Goal: Task Accomplishment & Management: Complete application form

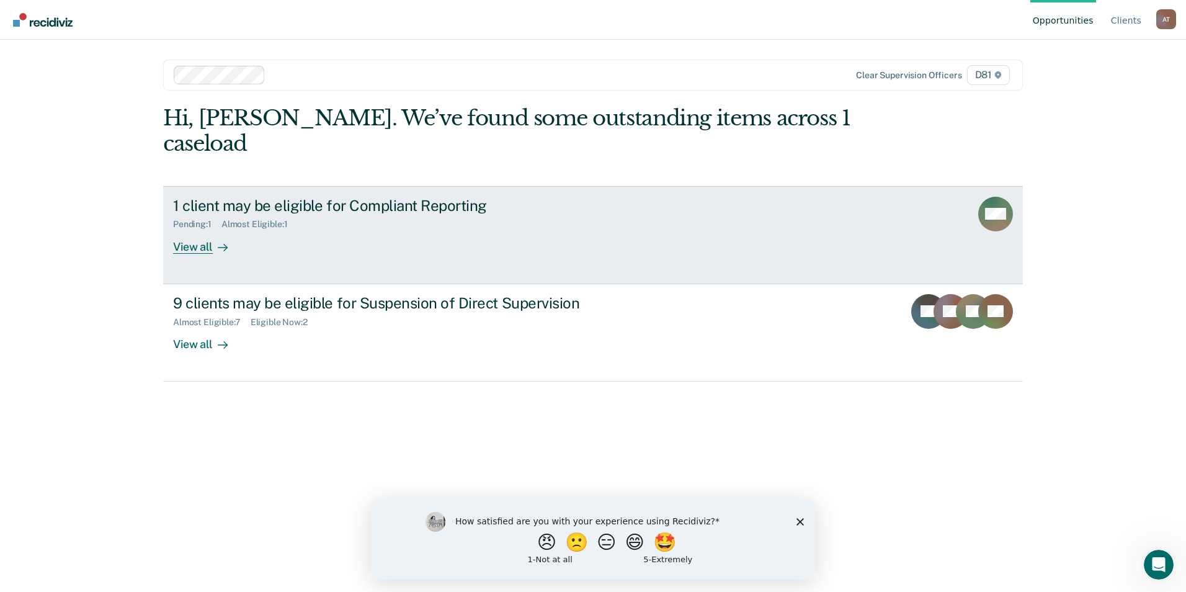
click at [208, 230] on div "View all" at bounding box center [207, 242] width 69 height 24
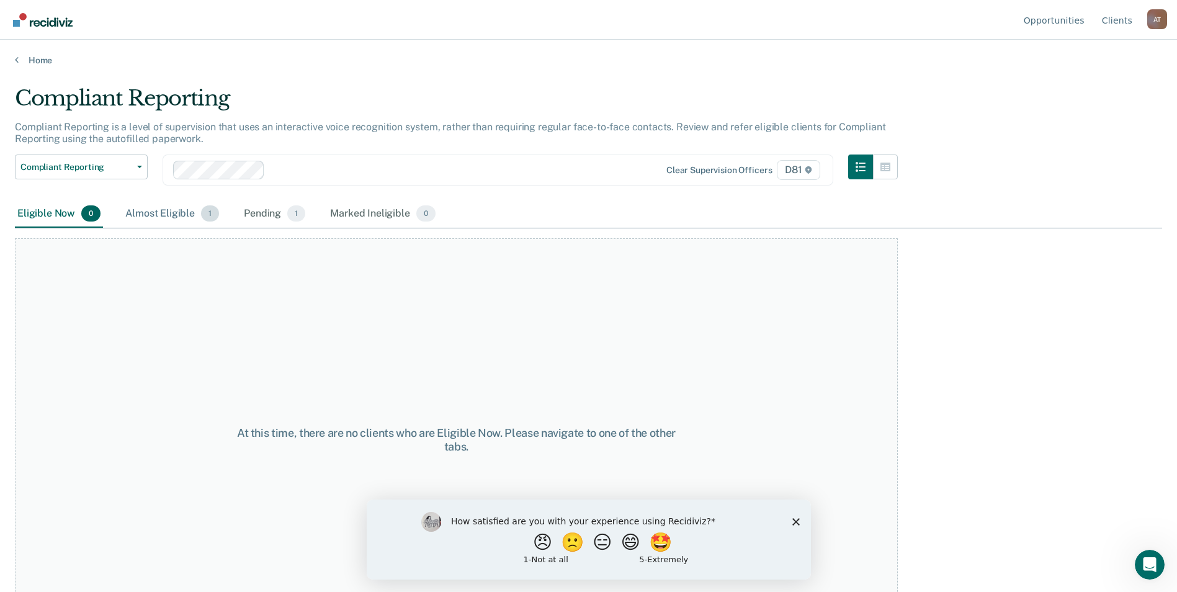
click at [184, 218] on div "Almost Eligible 1" at bounding box center [172, 213] width 99 height 27
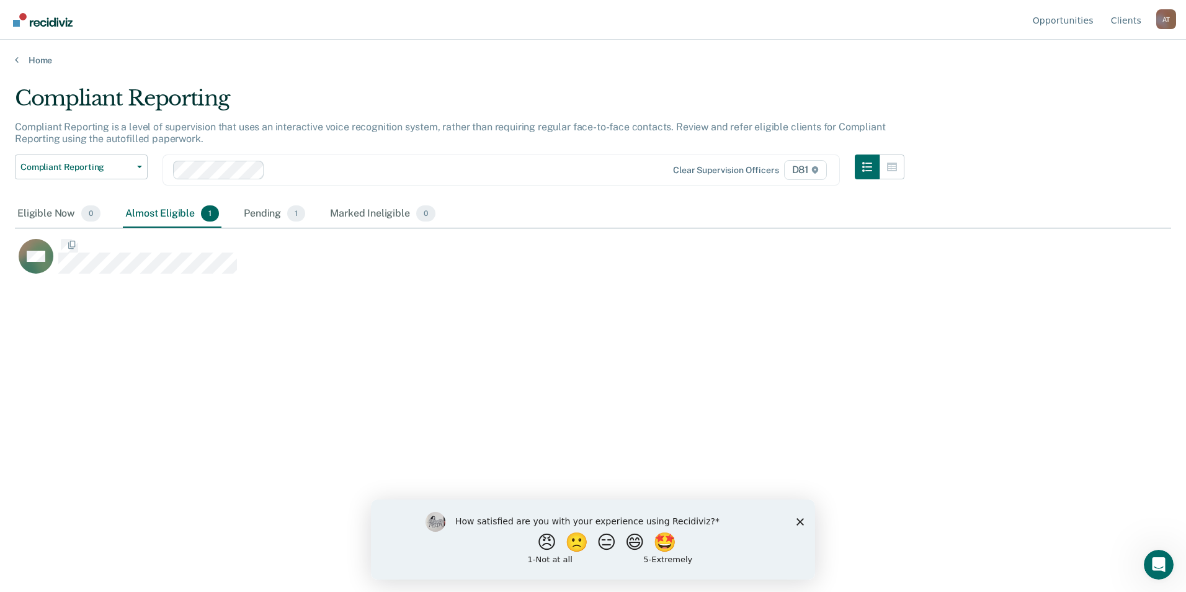
scroll to position [404, 1147]
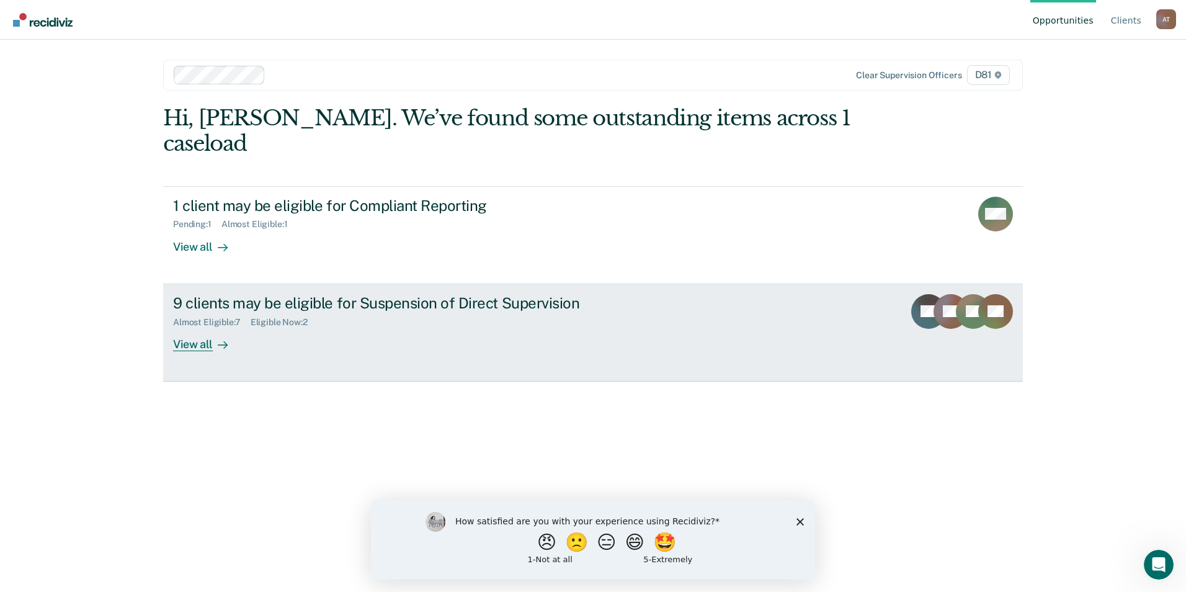
click at [273, 317] on div "Eligible Now : 2" at bounding box center [284, 322] width 67 height 11
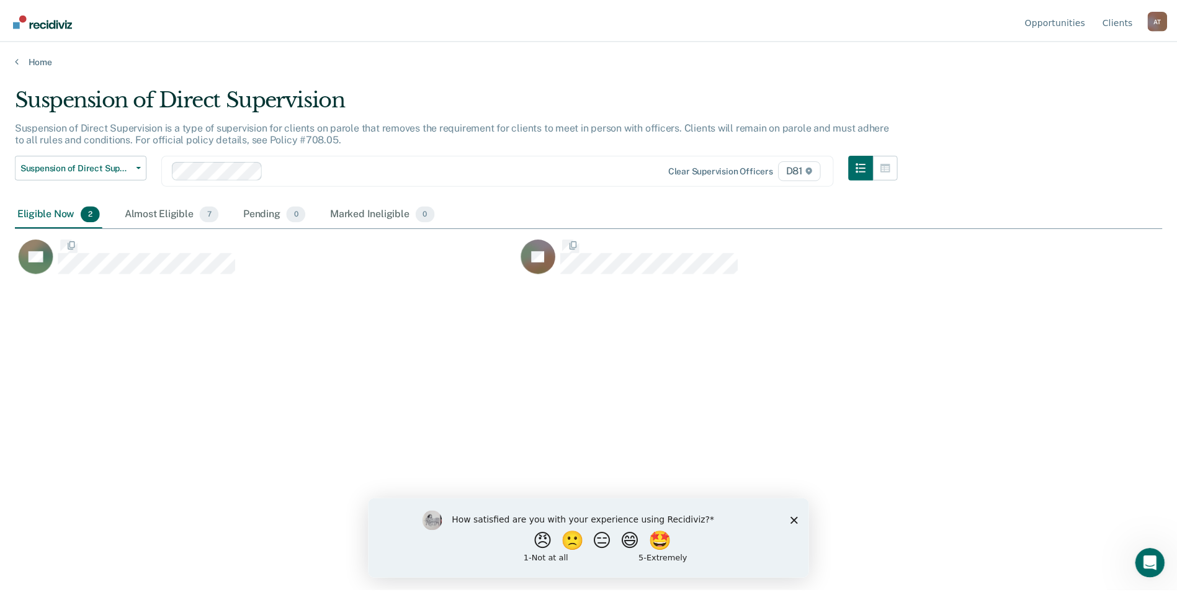
scroll to position [404, 1147]
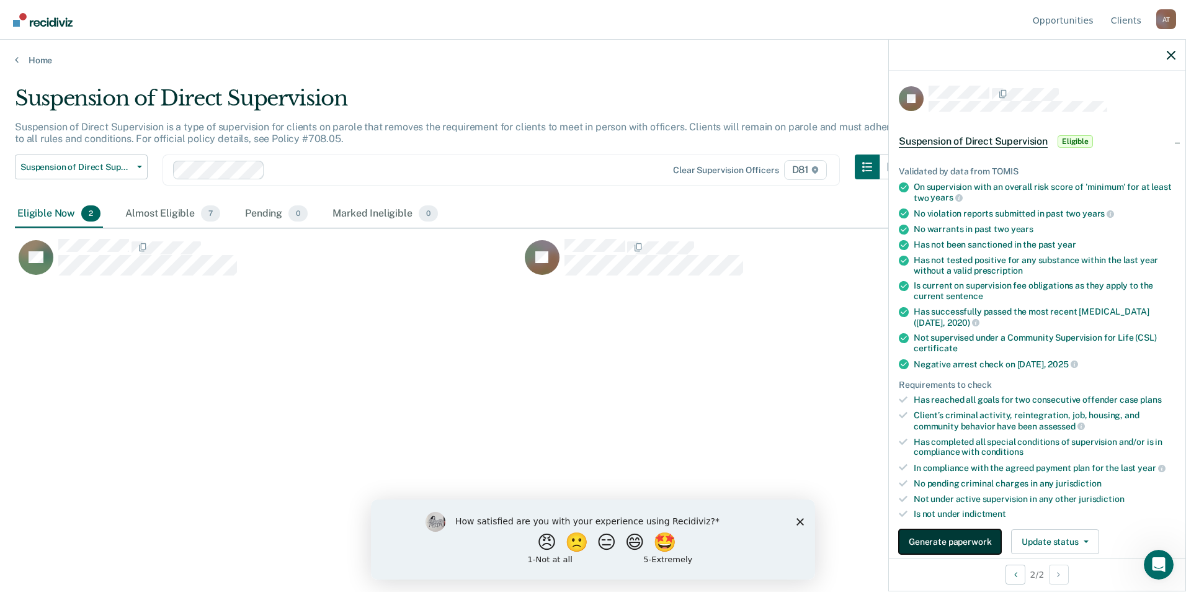
click at [970, 537] on button "Generate paperwork" at bounding box center [950, 541] width 102 height 25
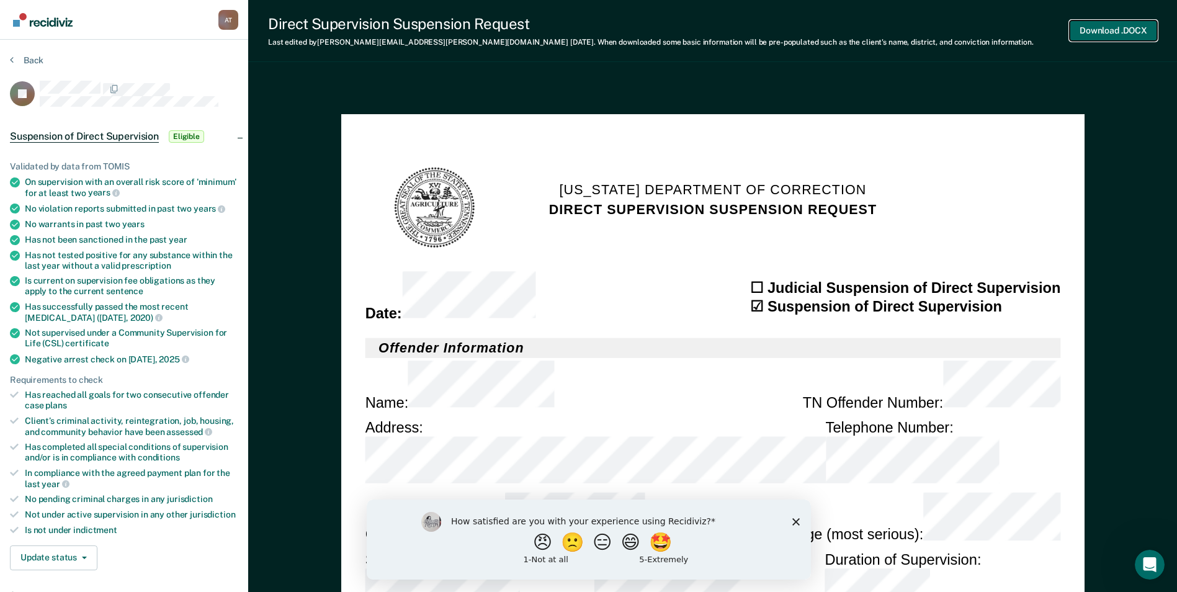
click at [1105, 33] on button "Download .DOCX" at bounding box center [1112, 30] width 87 height 20
type textarea "x"
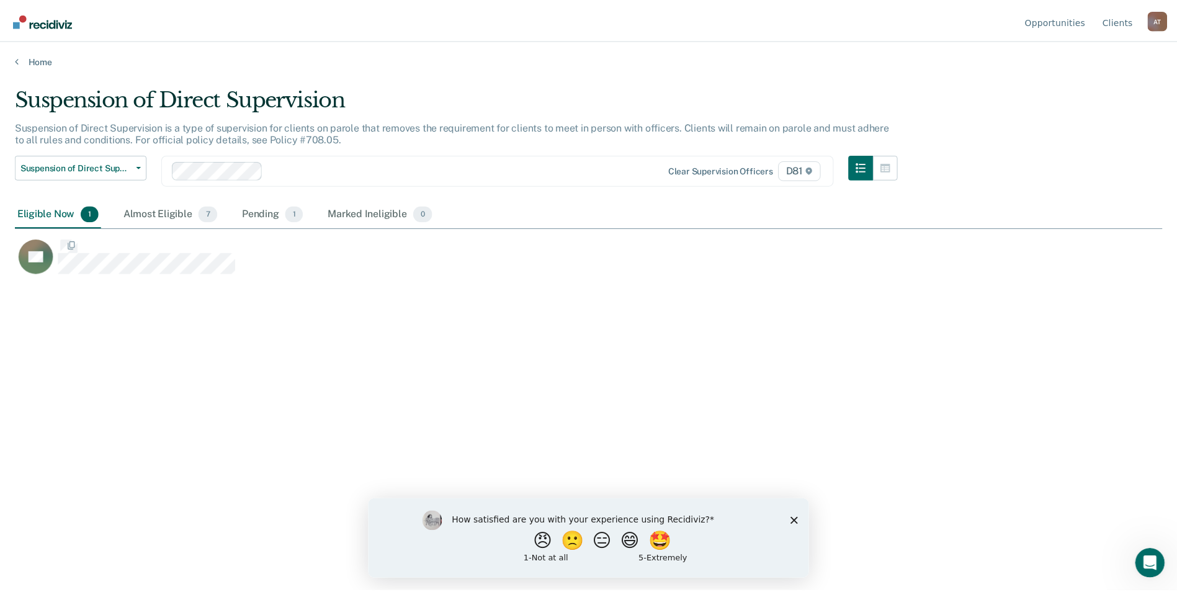
scroll to position [404, 1147]
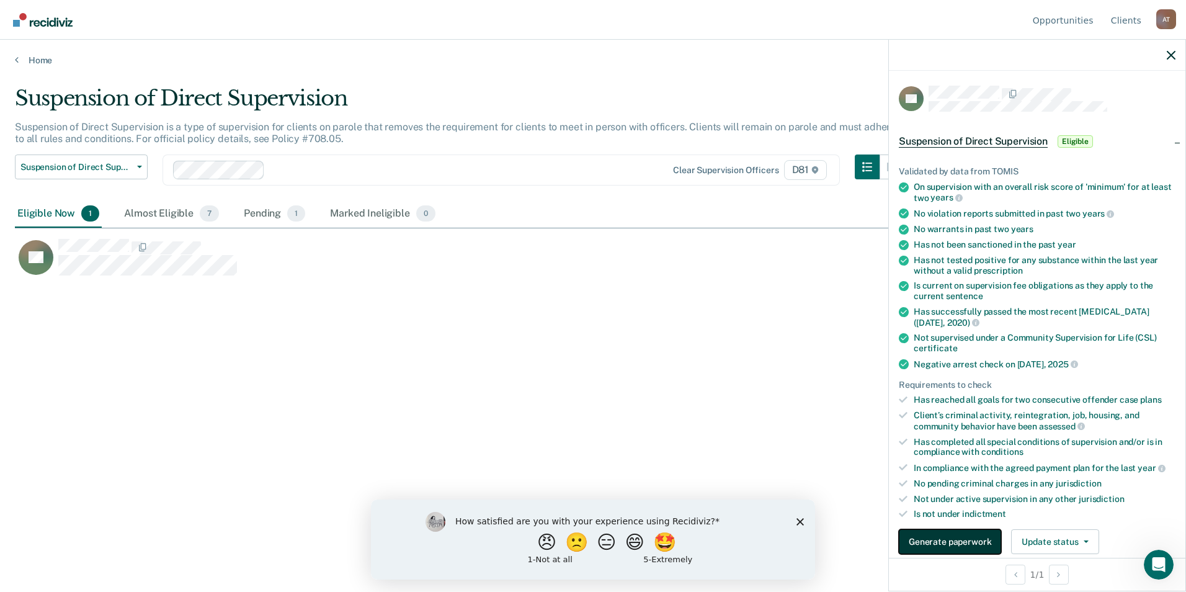
click at [963, 543] on button "Generate paperwork" at bounding box center [950, 541] width 102 height 25
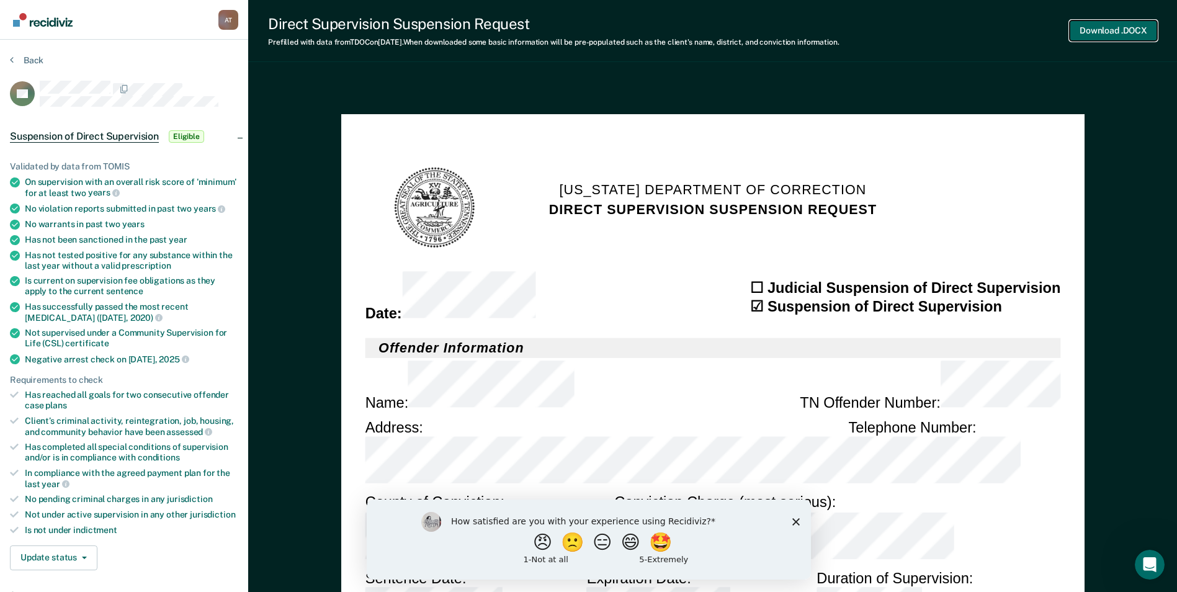
click at [1123, 29] on button "Download .DOCX" at bounding box center [1112, 30] width 87 height 20
